Goal: Task Accomplishment & Management: Use online tool/utility

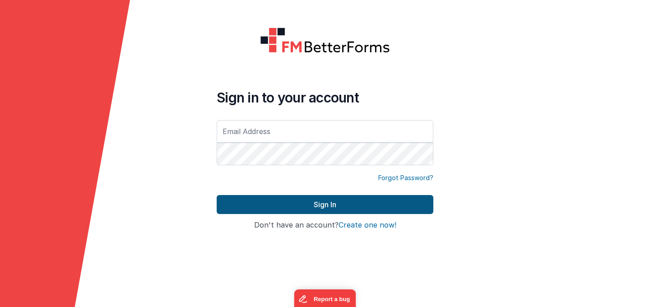
type input "[PERSON_NAME][EMAIL_ADDRESS][DOMAIN_NAME]"
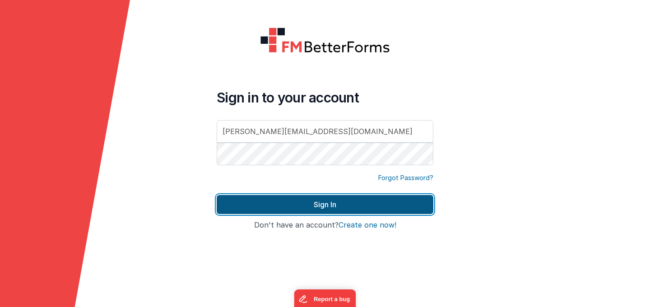
click at [278, 199] on button "Sign In" at bounding box center [325, 204] width 217 height 19
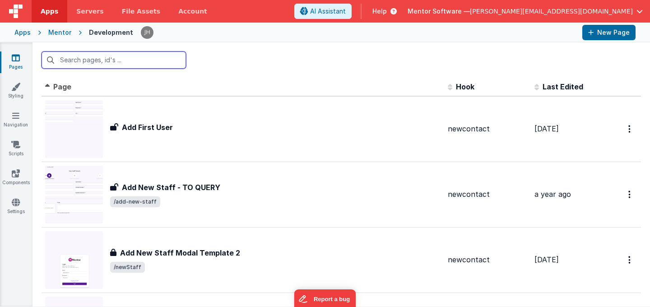
click at [159, 63] on input "text" at bounding box center [114, 59] width 144 height 17
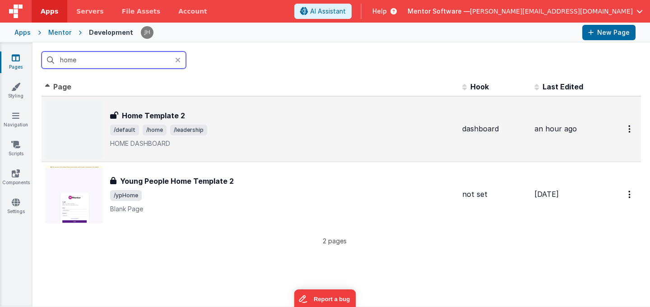
type input "home"
click at [271, 120] on div "Home Template 2" at bounding box center [282, 115] width 345 height 11
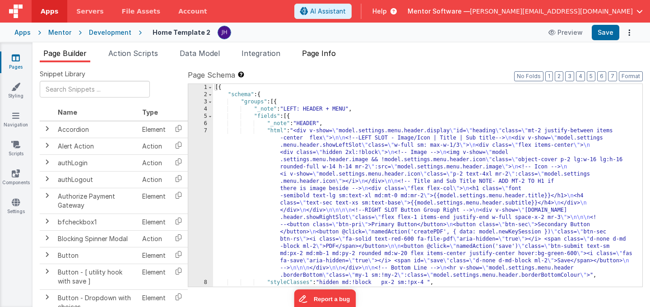
click at [321, 53] on span "Page Info" at bounding box center [319, 53] width 34 height 9
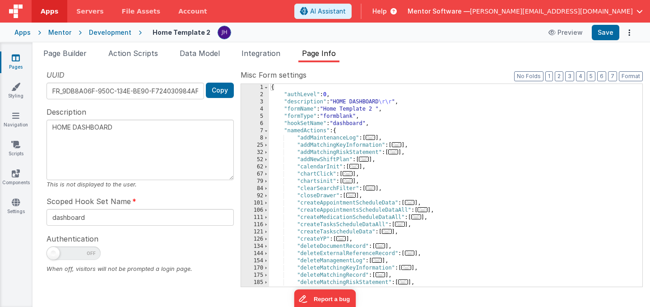
drag, startPoint x: 65, startPoint y: 257, endPoint x: 71, endPoint y: 257, distance: 5.9
click at [65, 257] on span at bounding box center [73, 253] width 54 height 14
click at [54, 255] on input "checkbox" at bounding box center [49, 251] width 7 height 7
checkbox input "true"
type textarea "HOME DASHBOARD"
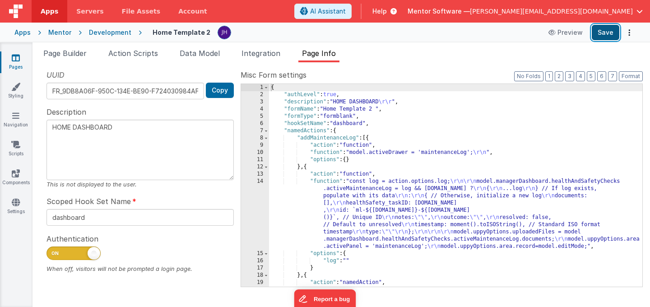
click at [602, 33] on button "Save" at bounding box center [606, 32] width 28 height 15
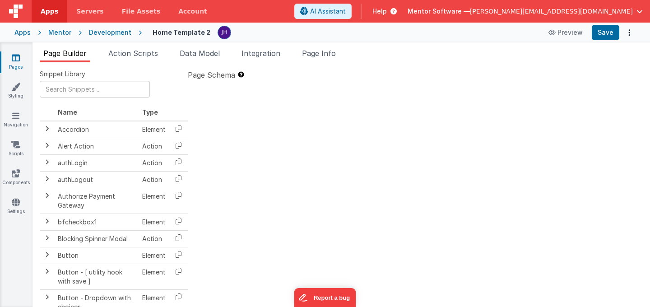
type textarea "HOME DASHBOARD"
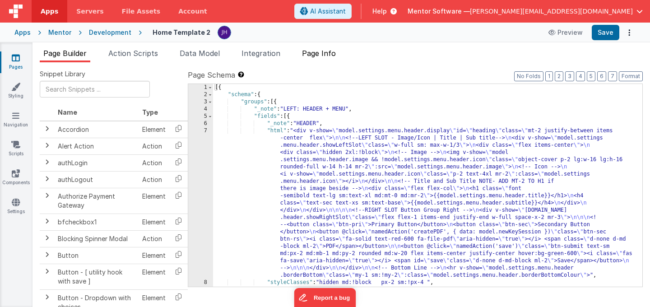
click at [329, 57] on span "Page Info" at bounding box center [319, 53] width 34 height 9
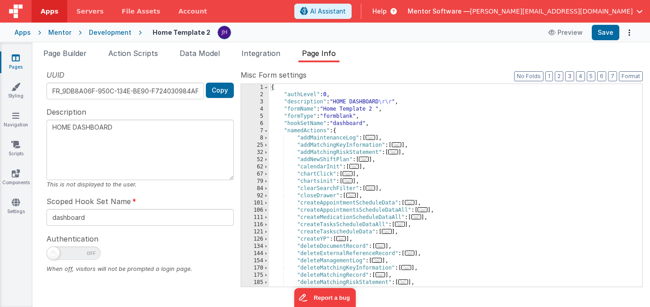
click at [17, 62] on link "Pages" at bounding box center [16, 62] width 32 height 18
